Goal: Check status: Check status

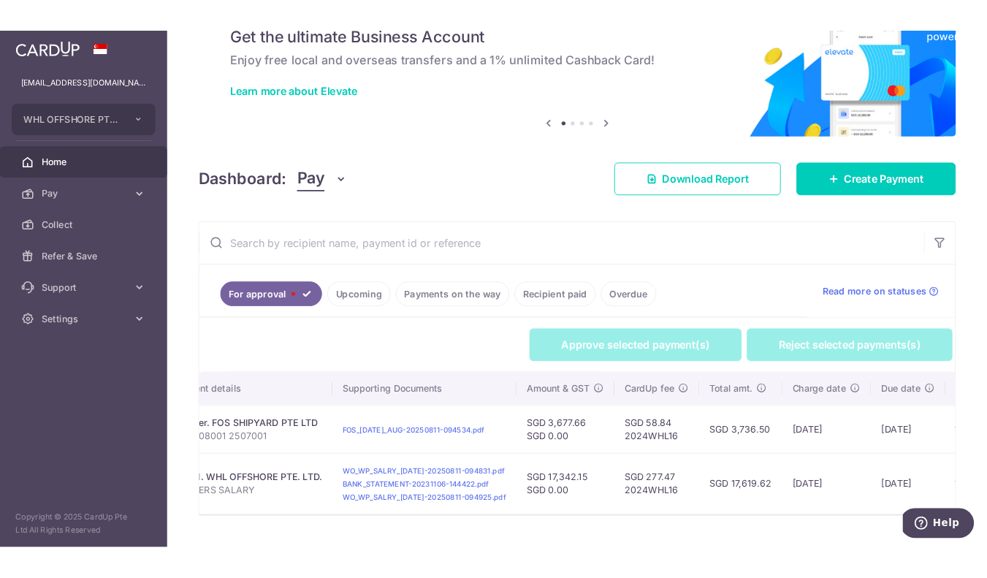
scroll to position [0, 445]
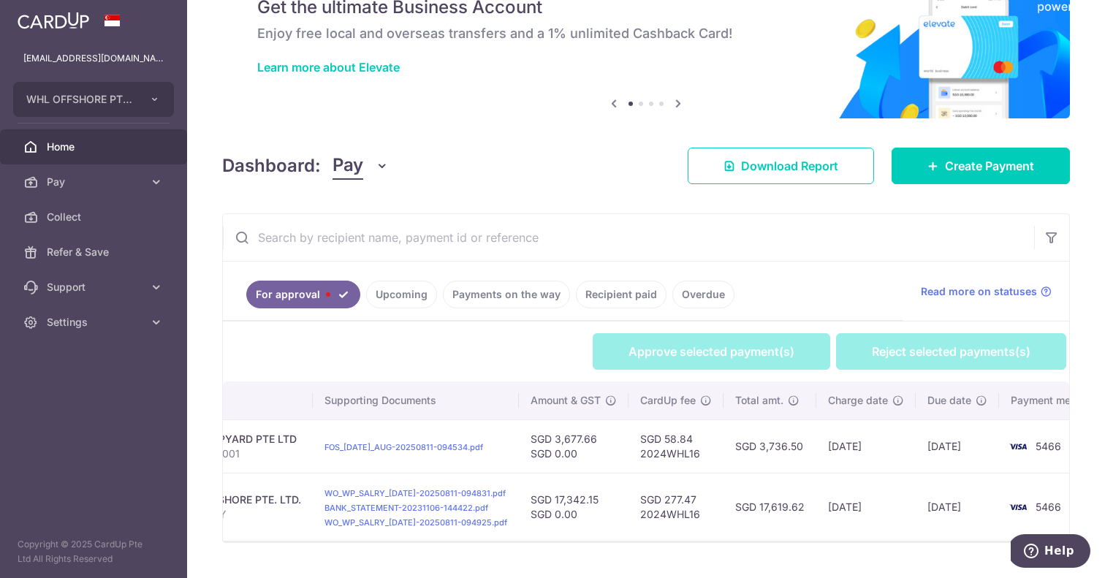
click at [759, 506] on td "SGD 17,619.62" at bounding box center [769, 507] width 93 height 68
click at [645, 498] on td "SGD 277.47 2024WHL16" at bounding box center [675, 507] width 95 height 68
click at [665, 498] on td "SGD 277.47 2024WHL16" at bounding box center [675, 507] width 95 height 68
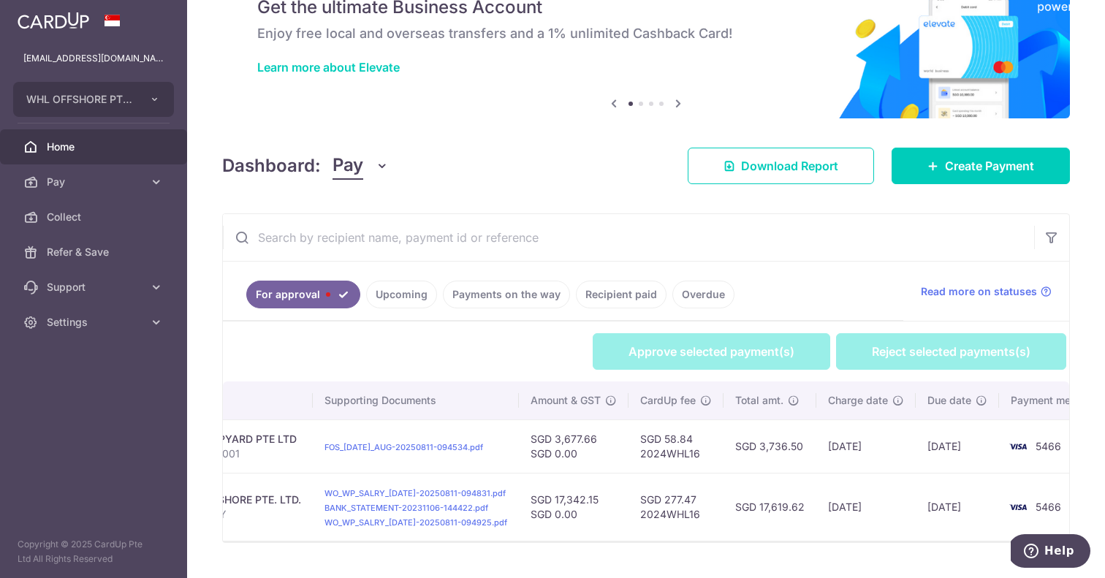
click at [665, 498] on td "SGD 277.47 2024WHL16" at bounding box center [675, 507] width 95 height 68
copy td "277.47"
click at [560, 499] on td "SGD 17,342.15 SGD 0.00" at bounding box center [574, 507] width 110 height 68
copy td "17,342.15"
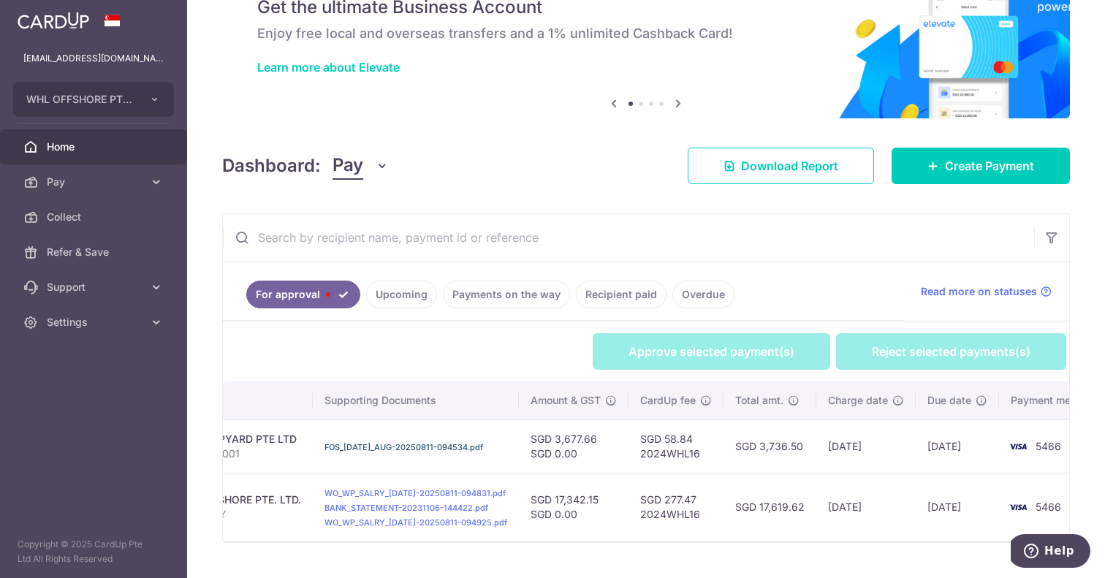
click at [414, 442] on link "FOS_JUL_AUG-20250811-094534.pdf" at bounding box center [403, 447] width 159 height 10
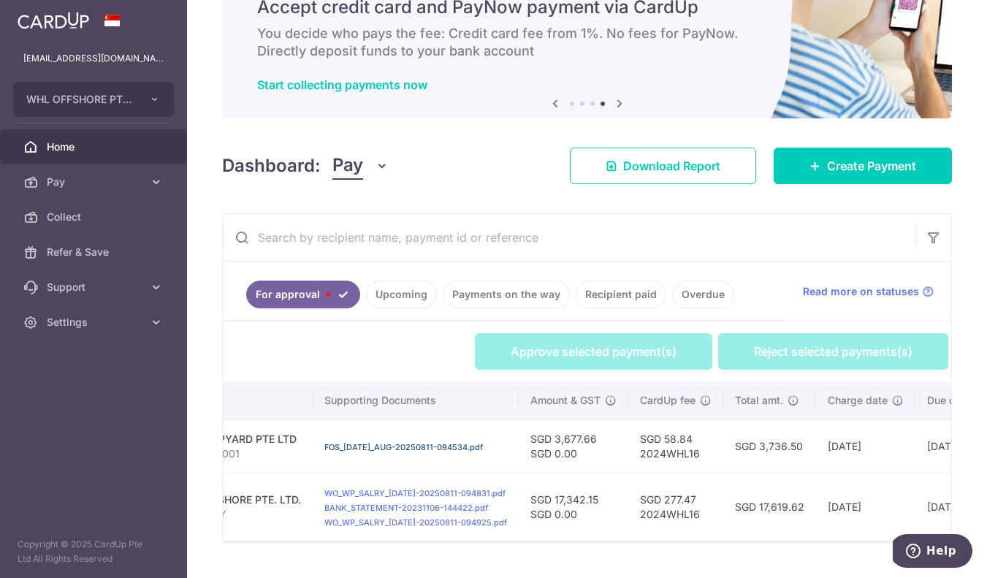
scroll to position [78, 0]
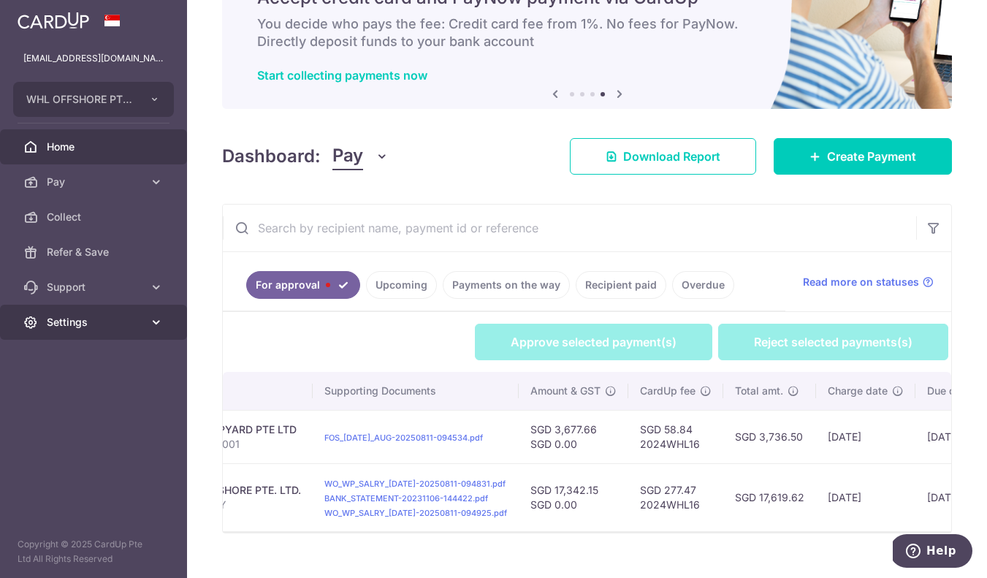
click at [72, 320] on span "Settings" at bounding box center [95, 322] width 96 height 15
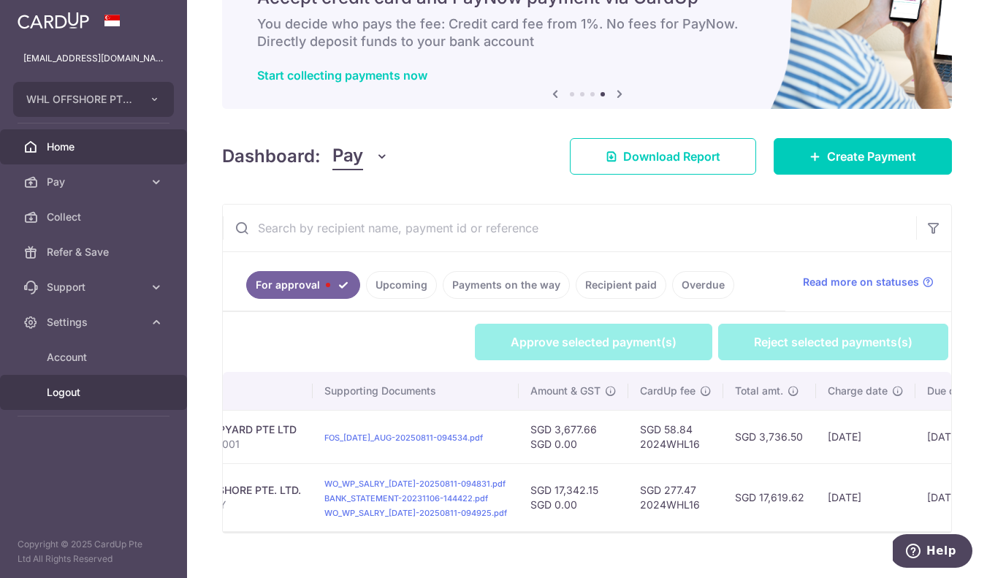
click at [114, 402] on link "Logout" at bounding box center [93, 392] width 187 height 35
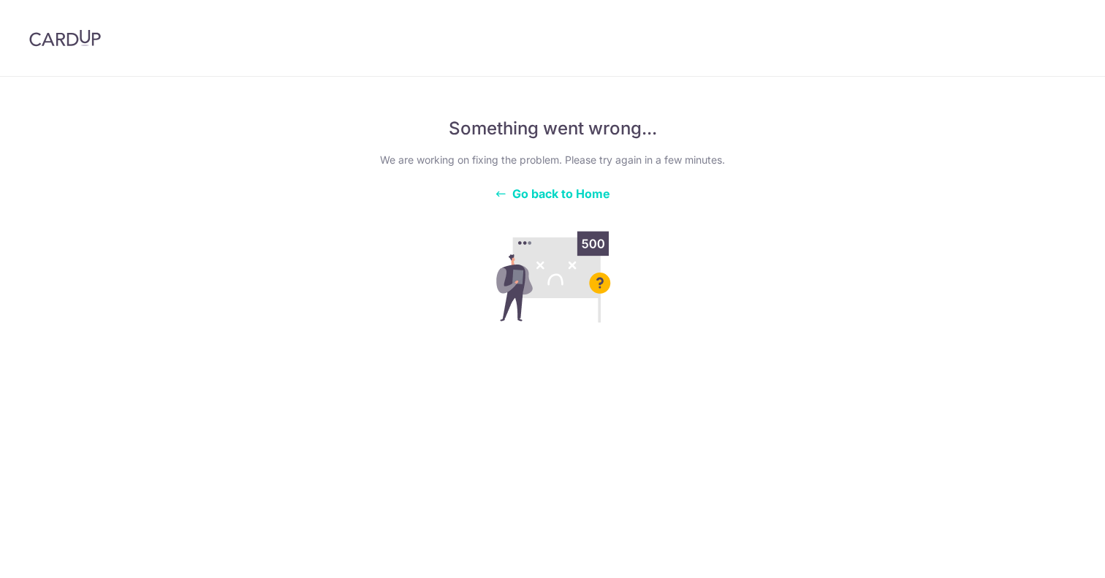
click at [571, 191] on span "Go back to Home" at bounding box center [561, 193] width 98 height 15
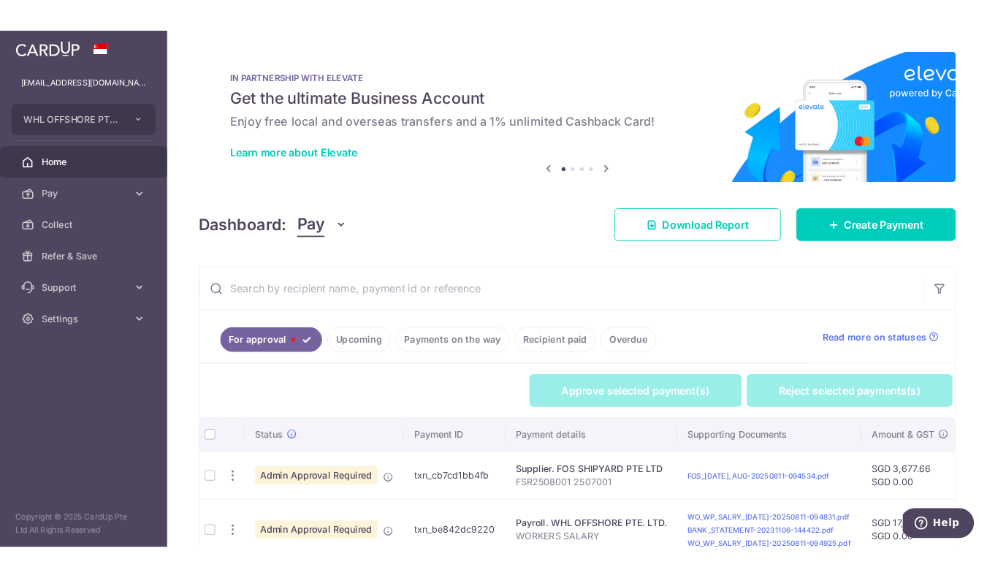
scroll to position [93, 0]
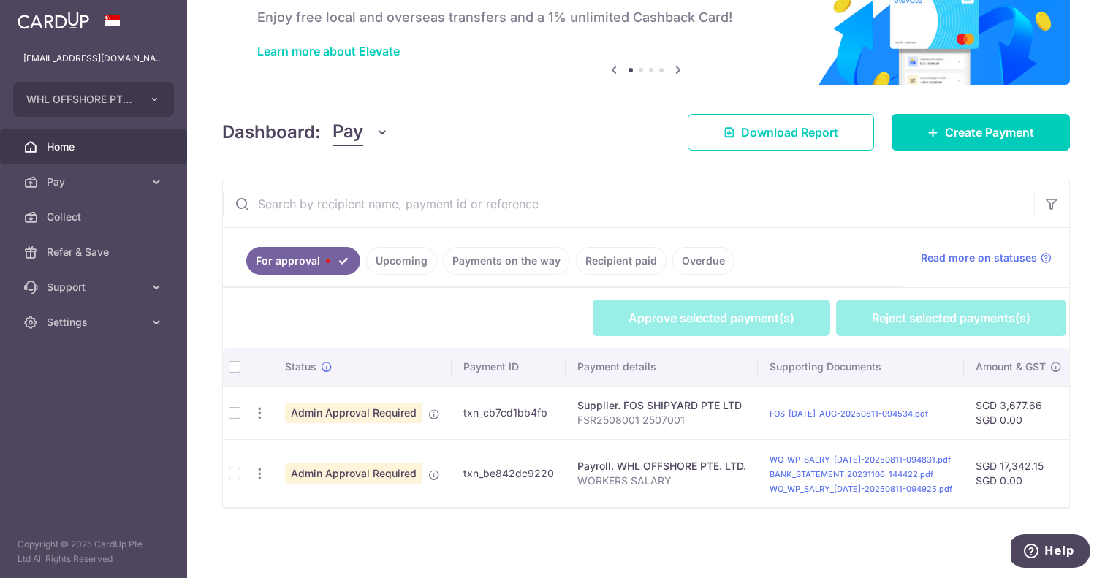
click at [618, 194] on input "text" at bounding box center [628, 203] width 811 height 47
click at [611, 140] on div "Dashboard: Pay Pay Collect Download Report Create Payment" at bounding box center [646, 129] width 848 height 42
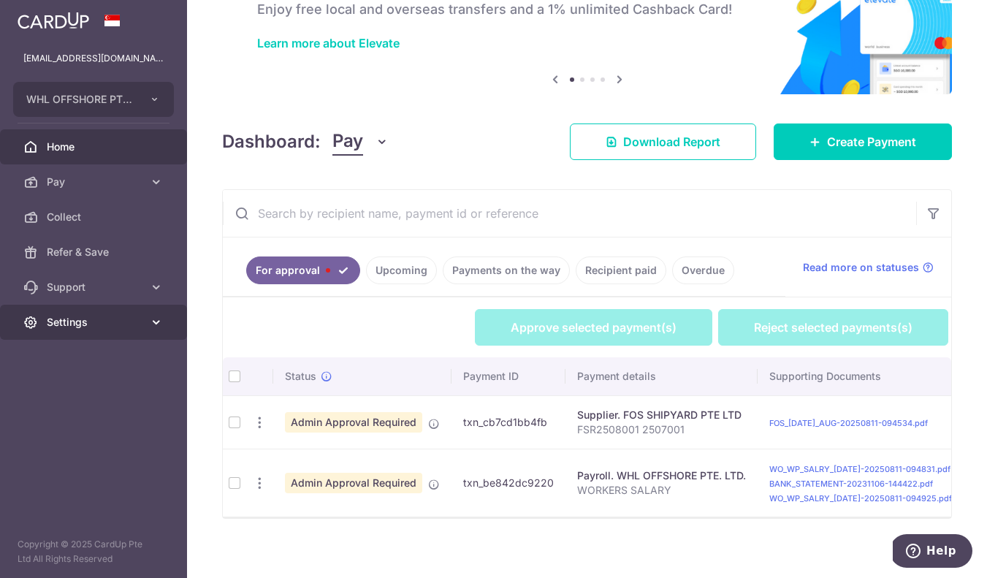
click at [112, 320] on span "Settings" at bounding box center [95, 322] width 96 height 15
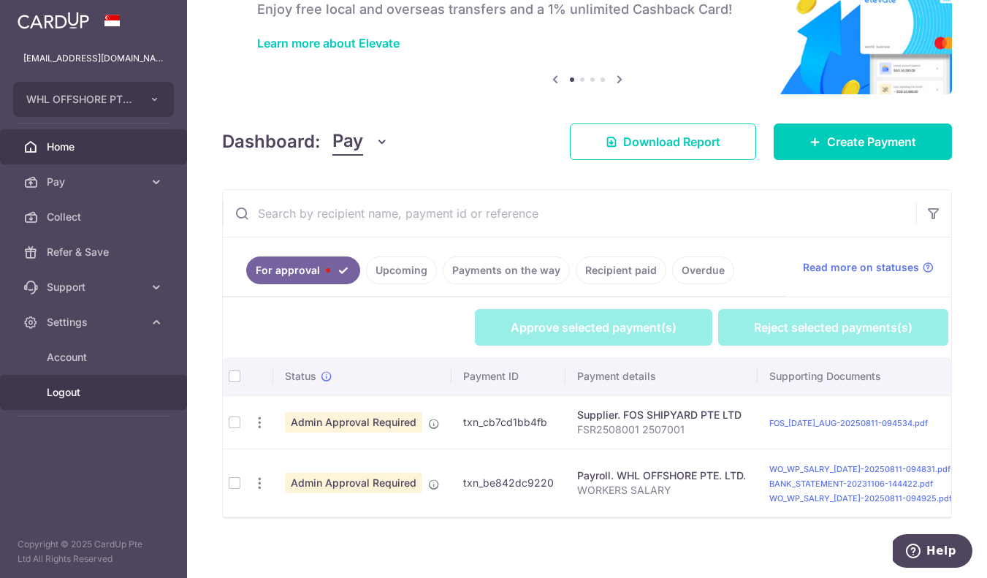
click at [96, 396] on span "Logout" at bounding box center [95, 392] width 96 height 15
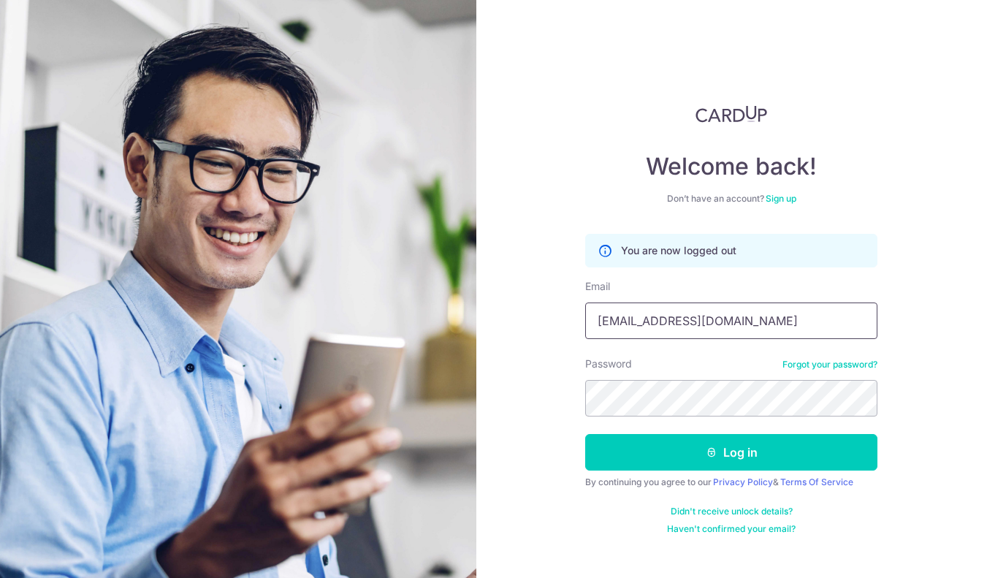
click at [753, 321] on input "[EMAIL_ADDRESS][DOMAIN_NAME]" at bounding box center [731, 321] width 292 height 37
type input "[EMAIL_ADDRESS][DOMAIN_NAME]"
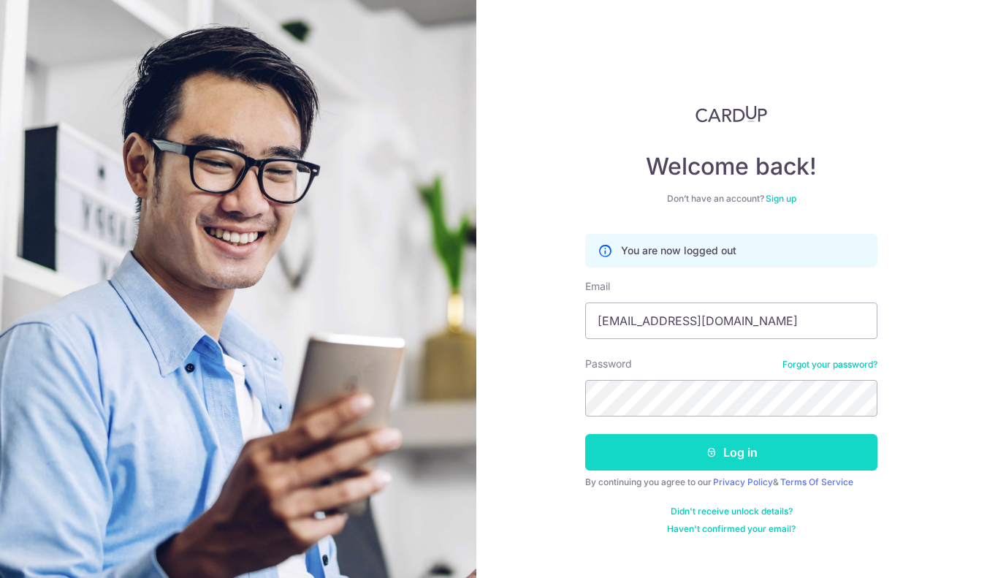
click at [705, 441] on button "Log in" at bounding box center [731, 452] width 292 height 37
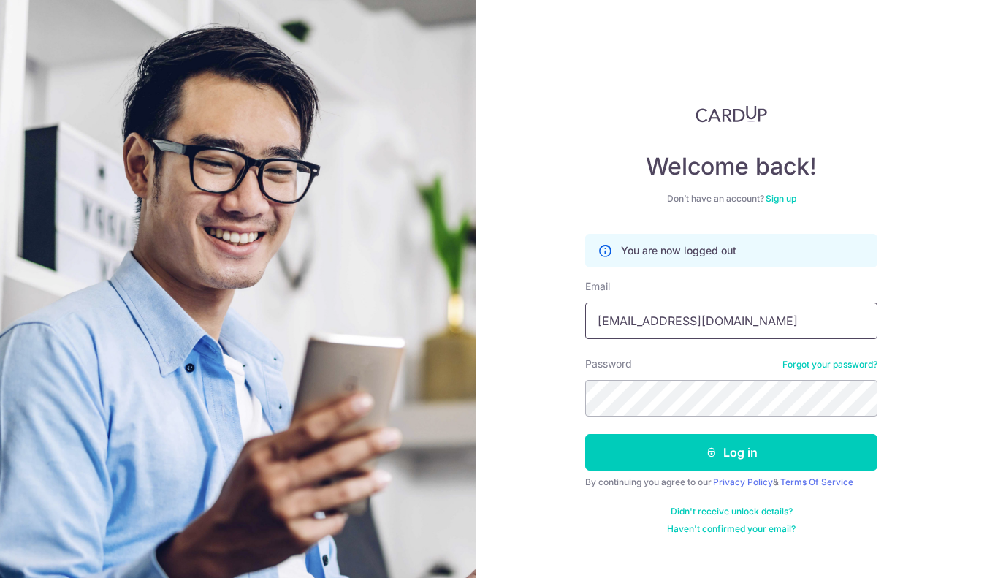
click at [690, 319] on input "[EMAIL_ADDRESS][DOMAIN_NAME]" at bounding box center [731, 321] width 292 height 37
